Goal: Information Seeking & Learning: Check status

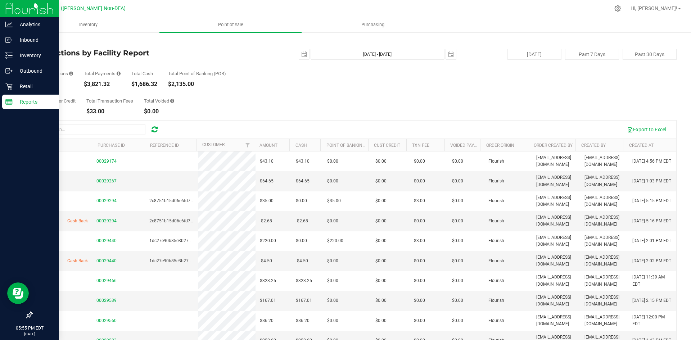
click at [33, 100] on p "Reports" at bounding box center [34, 102] width 43 height 9
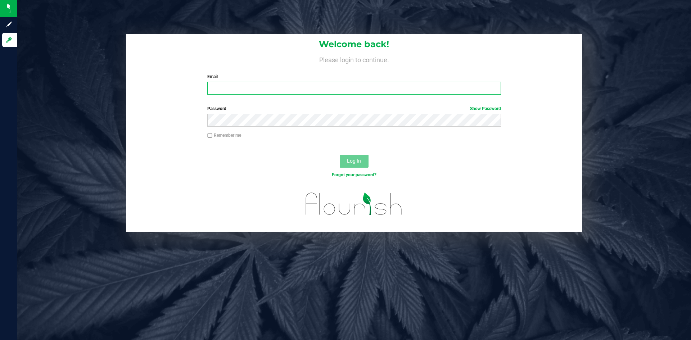
type input "[EMAIL_ADDRESS][DOMAIN_NAME]"
click at [349, 161] on span "Log In" at bounding box center [354, 161] width 14 height 6
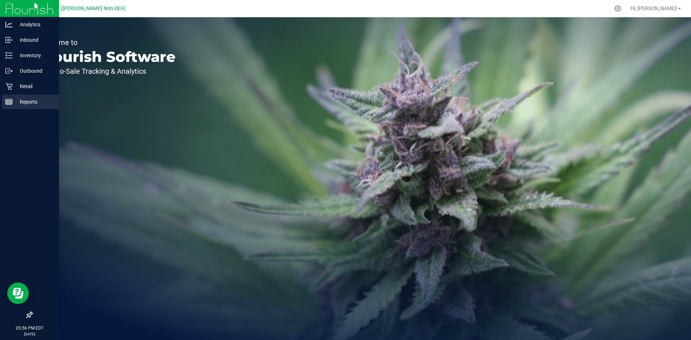
click at [25, 100] on p "Reports" at bounding box center [34, 102] width 43 height 9
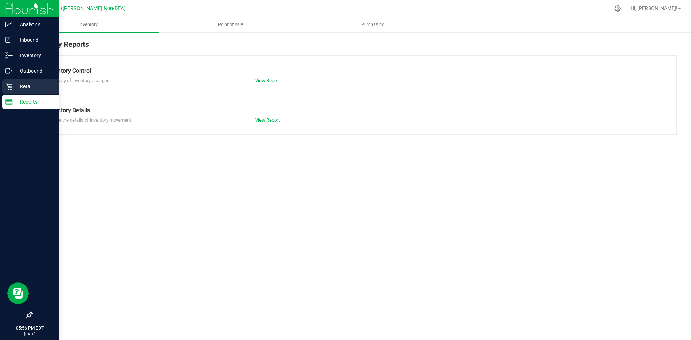
click at [25, 85] on p "Retail" at bounding box center [34, 86] width 43 height 9
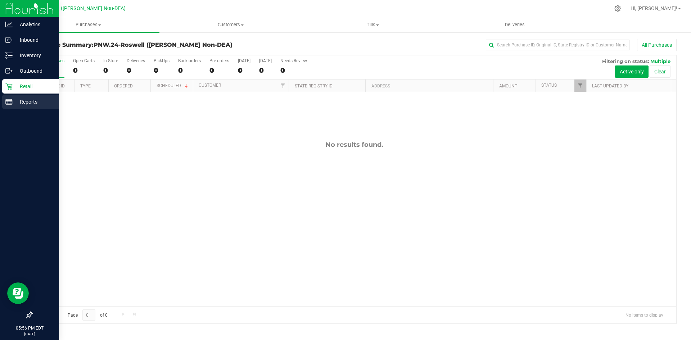
click at [28, 103] on p "Reports" at bounding box center [34, 102] width 43 height 9
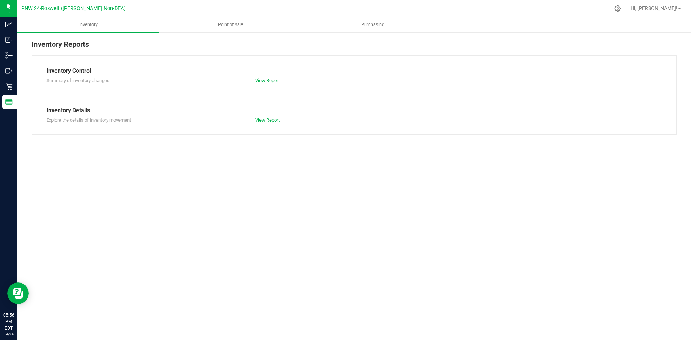
click at [268, 121] on link "View Report" at bounding box center [267, 119] width 24 height 5
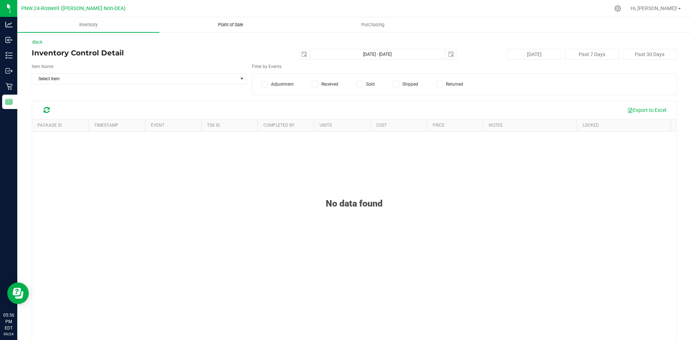
click at [232, 24] on span "Point of Sale" at bounding box center [230, 25] width 45 height 6
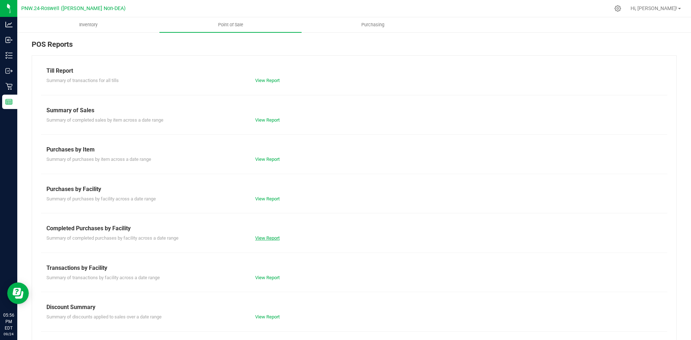
click at [273, 238] on link "View Report" at bounding box center [267, 237] width 24 height 5
